Goal: Feedback & Contribution: Contribute content

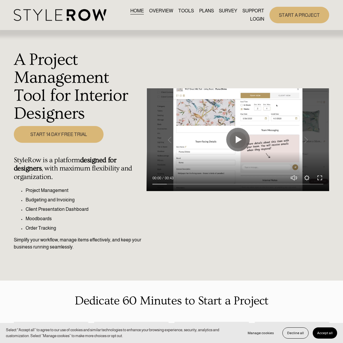
click at [251, 19] on link "LOGIN" at bounding box center [257, 19] width 14 height 8
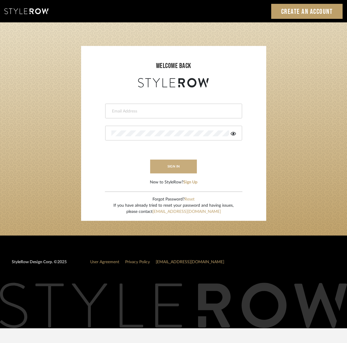
type input "kristin@onyxandoakinteriors.com"
click at [180, 168] on button "sign in" at bounding box center [173, 166] width 47 height 14
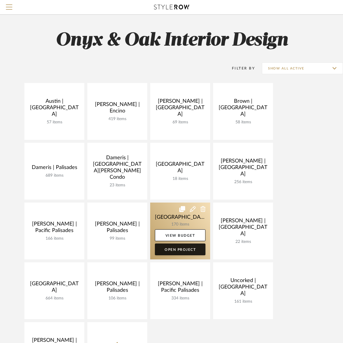
scroll to position [0, 0]
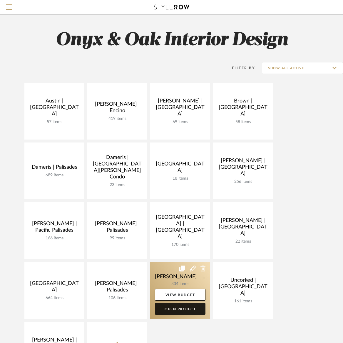
click at [170, 309] on link "Open Project" at bounding box center [180, 309] width 51 height 12
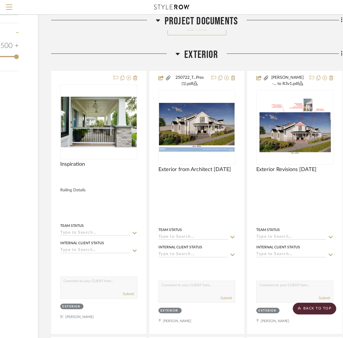
scroll to position [925, 73]
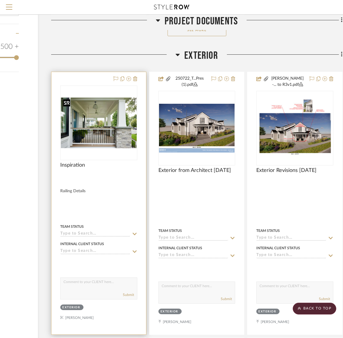
click at [88, 136] on img "0" at bounding box center [99, 123] width 76 height 51
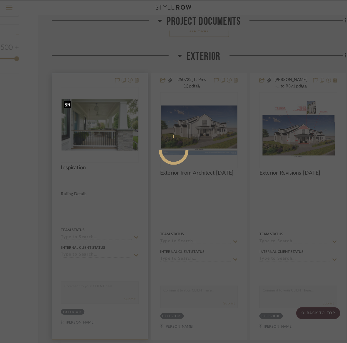
scroll to position [0, 0]
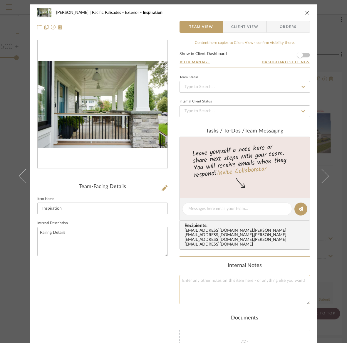
click at [187, 281] on textarea at bounding box center [245, 289] width 131 height 29
click at [206, 275] on textarea "I am not liking this.. The blacks/white and wood handrail." at bounding box center [245, 289] width 131 height 29
click at [226, 275] on textarea "I am not loving this this.. The blacks/white and wood handrail." at bounding box center [245, 289] width 131 height 29
click at [243, 275] on textarea "I am not loving this this. the blacks/white and wood handrail." at bounding box center [245, 289] width 131 height 29
click at [292, 275] on textarea "I am not loving this this. the black/white and wood handrail." at bounding box center [245, 289] width 131 height 29
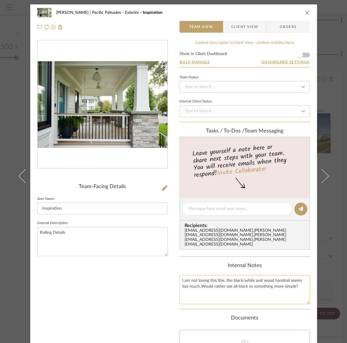
click at [248, 293] on textarea "I am not loving this this. the black/white and wood handrail seems too much..Wo…" at bounding box center [245, 289] width 131 height 29
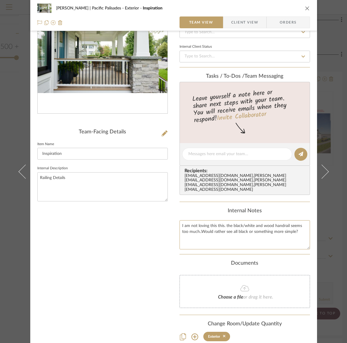
scroll to position [54, 0]
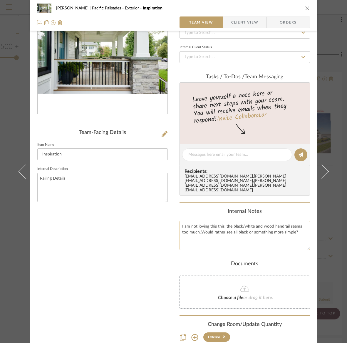
drag, startPoint x: 298, startPoint y: 227, endPoint x: 179, endPoint y: 222, distance: 119.3
click at [180, 222] on textarea "I am not loving this this. the black/white and wood handrail seems too much..Wo…" at bounding box center [245, 235] width 131 height 29
type textarea "I am not loving this this. the black/white and wood handrail seems too much..Wo…"
click at [229, 155] on textarea at bounding box center [238, 154] width 98 height 6
paste textarea "I am not loving this this. the black/white and wood handrail seems too much..Wo…"
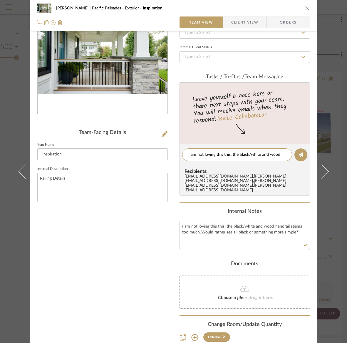
scroll to position [0, 0]
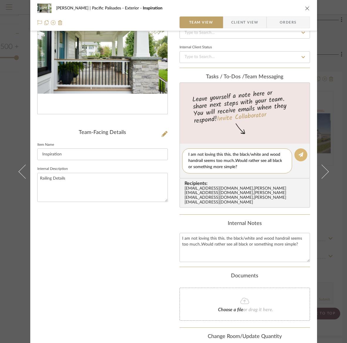
type textarea "I am not loving this this. the black/white and wood handrail seems too much..Wo…"
click at [301, 154] on icon at bounding box center [301, 154] width 5 height 5
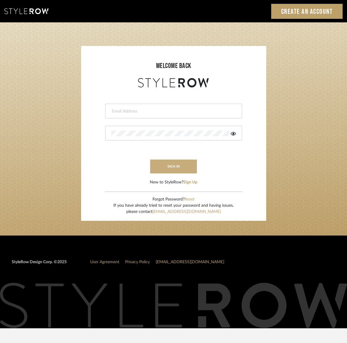
type input "kristin@onyxandoakinteriors.com"
click at [166, 167] on button "sign in" at bounding box center [173, 166] width 47 height 14
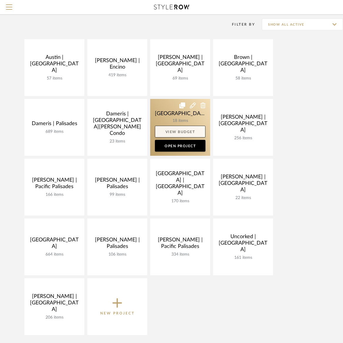
scroll to position [46, 0]
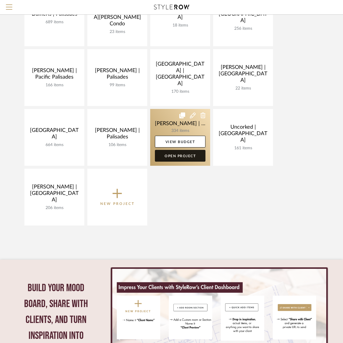
click at [189, 155] on link "Open Project" at bounding box center [180, 156] width 51 height 12
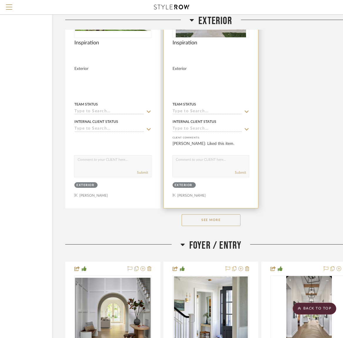
scroll to position [1589, 59]
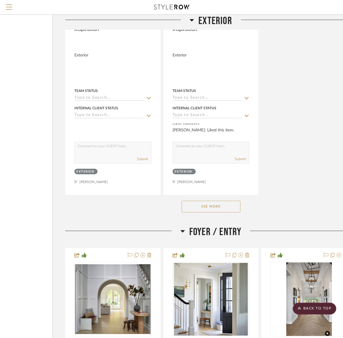
click at [225, 203] on button "See More" at bounding box center [211, 207] width 59 height 12
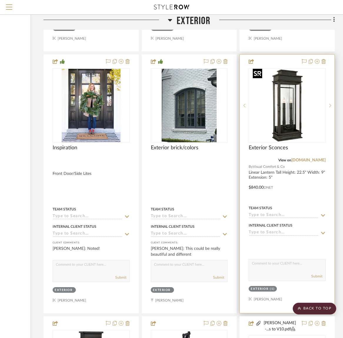
scroll to position [1731, 80]
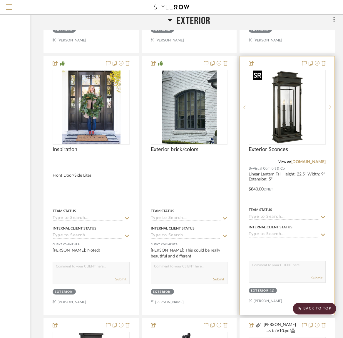
click at [313, 129] on img "0" at bounding box center [288, 108] width 74 height 74
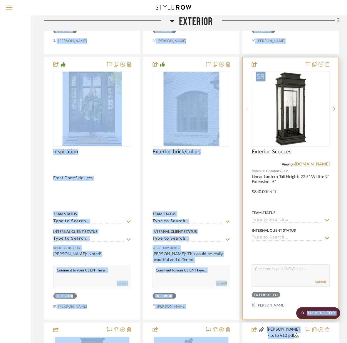
scroll to position [0, 0]
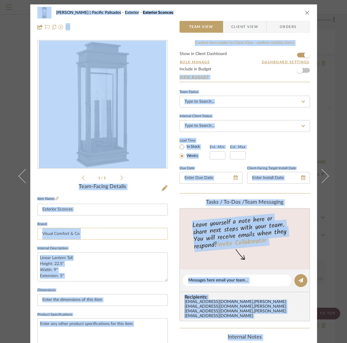
click at [110, 233] on input "Visual Comfort & Co" at bounding box center [102, 234] width 131 height 12
click at [199, 279] on textarea at bounding box center [238, 280] width 98 height 6
click at [200, 280] on textarea "I thinknthese are great." at bounding box center [238, 280] width 98 height 6
type textarea "I think these are great."
click at [301, 278] on icon at bounding box center [301, 280] width 5 height 5
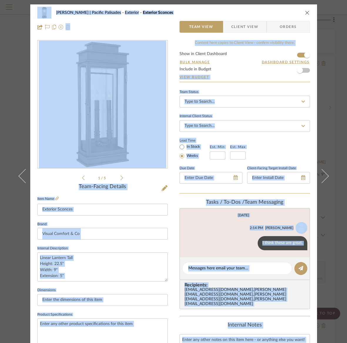
click at [305, 11] on icon "close" at bounding box center [307, 12] width 5 height 5
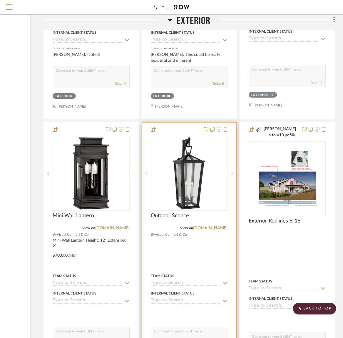
scroll to position [1928, 80]
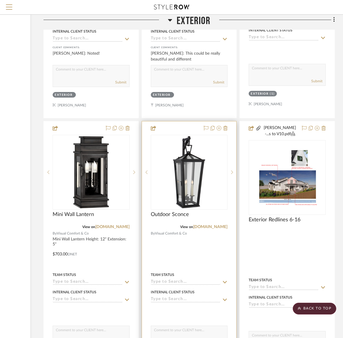
click at [179, 246] on div at bounding box center [189, 252] width 95 height 263
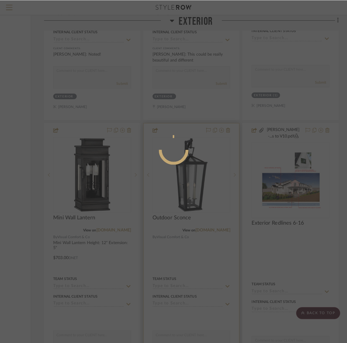
scroll to position [0, 0]
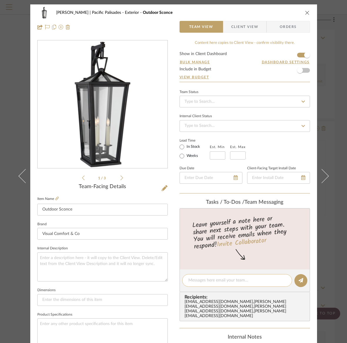
click at [210, 280] on textarea at bounding box center [238, 280] width 98 height 6
type textarea "don't love these"
click at [299, 280] on icon at bounding box center [301, 280] width 5 height 5
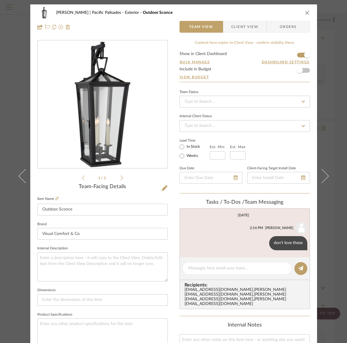
click at [307, 12] on icon "close" at bounding box center [307, 12] width 5 height 5
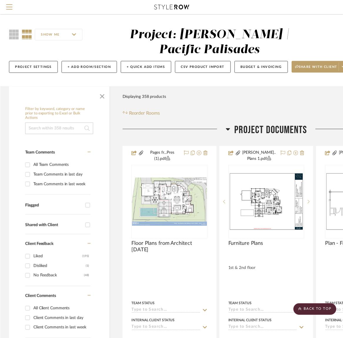
scroll to position [1928, 80]
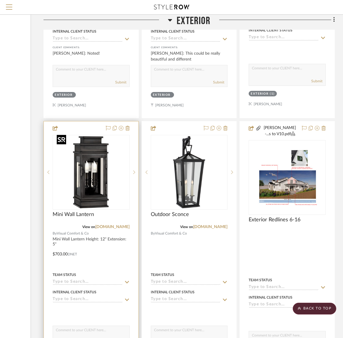
click at [64, 187] on img "0" at bounding box center [91, 173] width 74 height 74
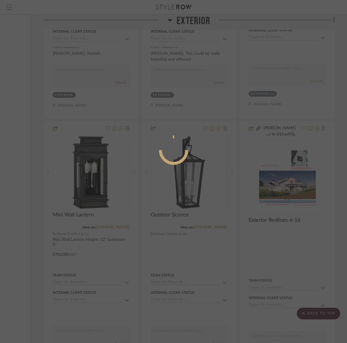
click at [64, 187] on div at bounding box center [173, 171] width 347 height 343
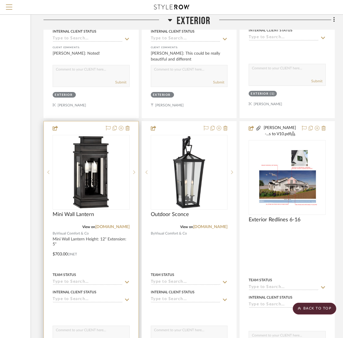
click at [96, 244] on div at bounding box center [91, 252] width 95 height 263
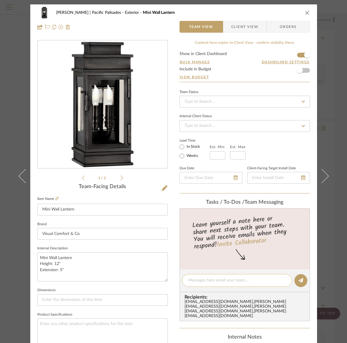
click at [196, 280] on textarea at bounding box center [238, 280] width 98 height 6
type textarea "Like but seems a bit bulky"
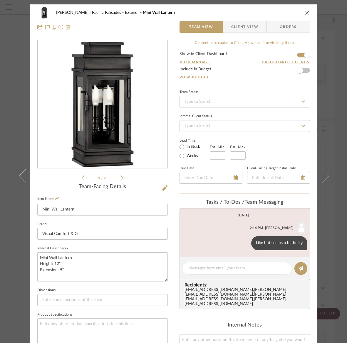
click at [305, 12] on icon "close" at bounding box center [307, 12] width 5 height 5
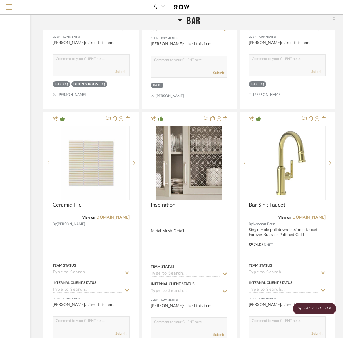
scroll to position [5569, 80]
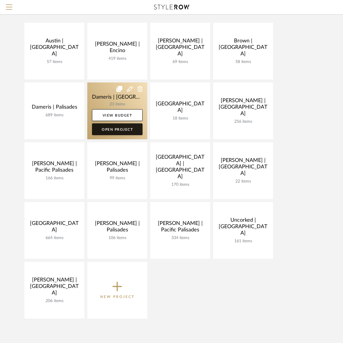
scroll to position [59, 0]
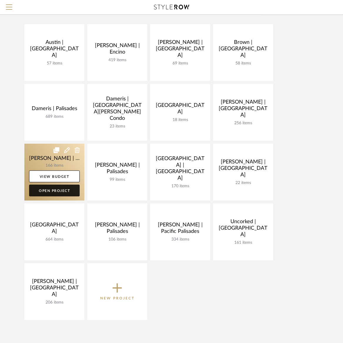
click at [60, 186] on link "Open Project" at bounding box center [54, 190] width 51 height 12
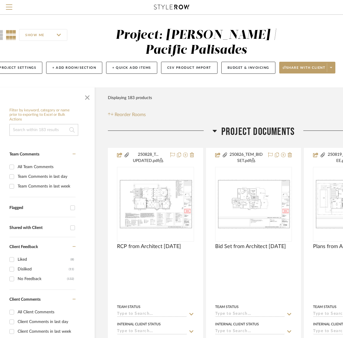
scroll to position [0, 80]
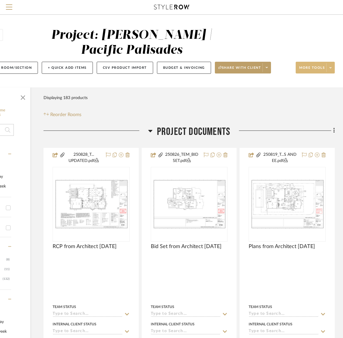
click at [316, 69] on span "More tools" at bounding box center [312, 70] width 26 height 9
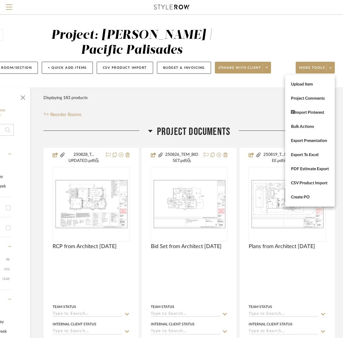
click at [310, 83] on span "Upload Item" at bounding box center [310, 84] width 38 height 5
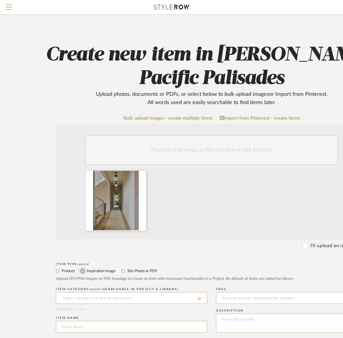
click at [83, 272] on input "Inspiration Image" at bounding box center [82, 271] width 7 height 7
radio input "true"
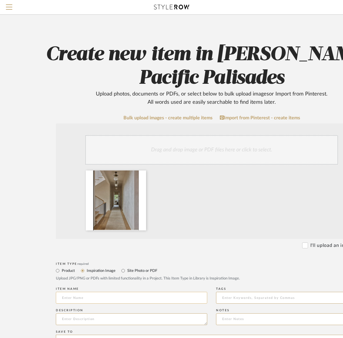
click at [67, 299] on input at bounding box center [131, 298] width 151 height 12
type input "I"
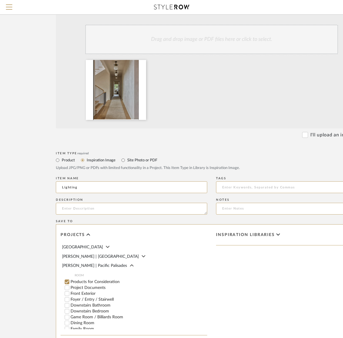
scroll to position [57, 0]
type input "Lighting"
click at [67, 279] on input "Products for Consideration" at bounding box center [67, 282] width 6 height 6
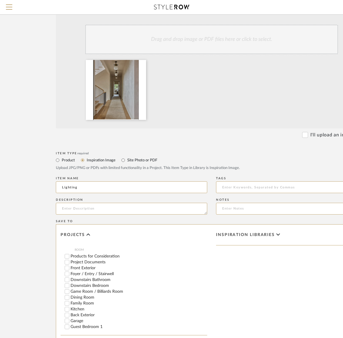
scroll to position [86, 0]
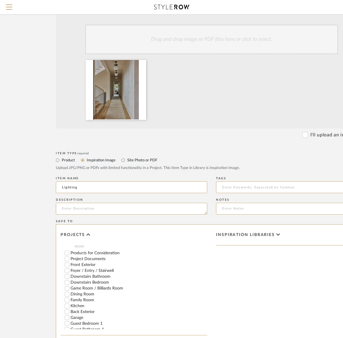
click at [67, 268] on input "Foyer / Entry / Stairwell" at bounding box center [67, 271] width 6 height 6
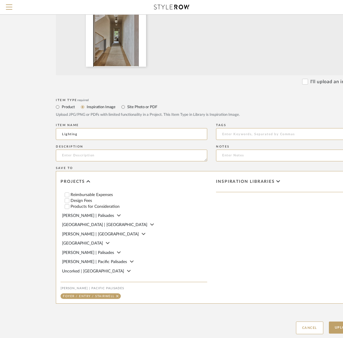
scroll to position [202, 0]
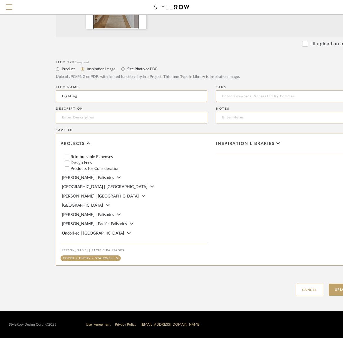
click at [265, 145] on span "Inspiration libraries" at bounding box center [245, 143] width 59 height 5
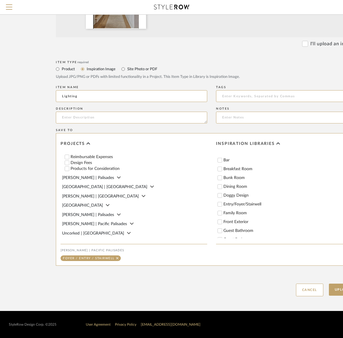
scroll to position [14, 0]
click at [220, 205] on input "Entry/Foyer/Stairwell" at bounding box center [220, 205] width 6 height 6
checkbox input "true"
click at [337, 290] on button "Upload Item" at bounding box center [348, 290] width 39 height 12
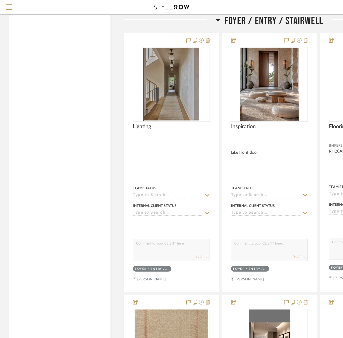
scroll to position [1265, 0]
